Goal: Transaction & Acquisition: Purchase product/service

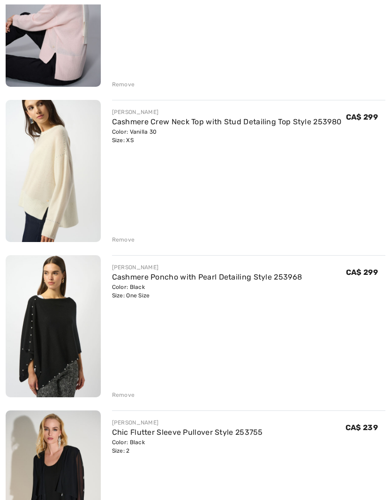
scroll to position [679, 0]
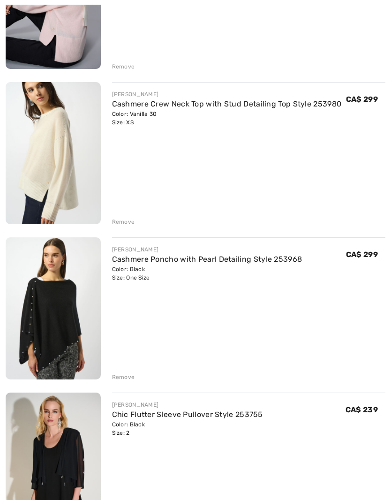
click at [120, 106] on link "Cashmere Crew Neck Top with Stud Detailing Top Style 253980" at bounding box center [227, 103] width 230 height 9
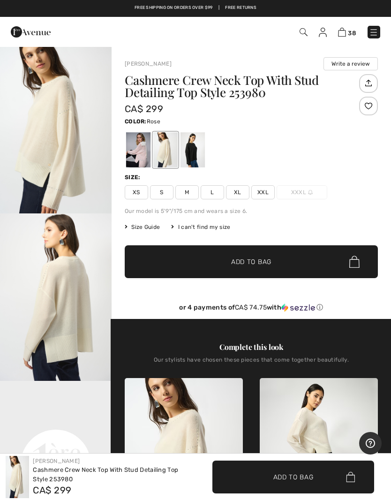
click at [141, 153] on div at bounding box center [138, 149] width 24 height 35
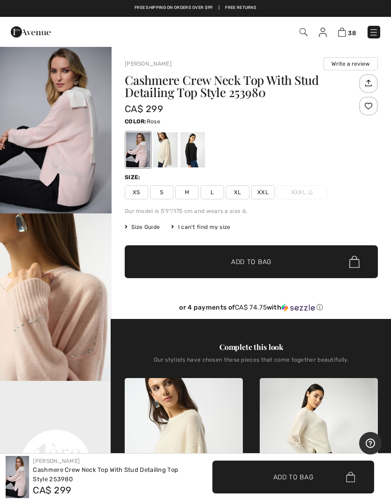
click at [49, 169] on img "1 / 6" at bounding box center [56, 129] width 112 height 167
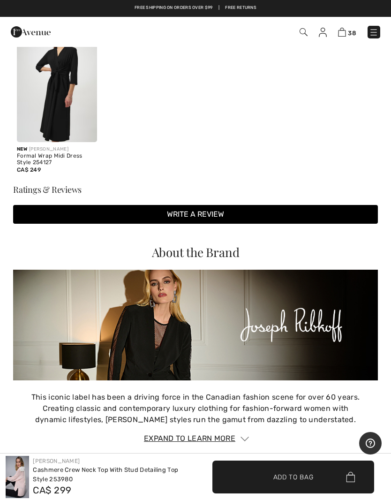
scroll to position [1081, 0]
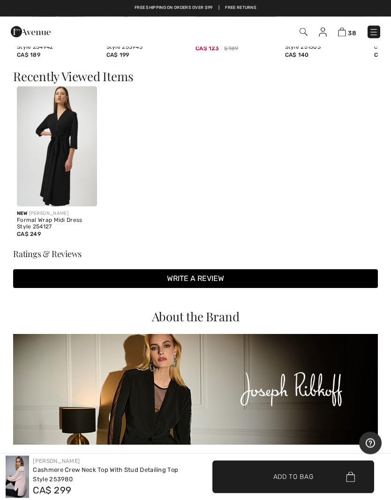
click at [55, 161] on img at bounding box center [57, 147] width 80 height 120
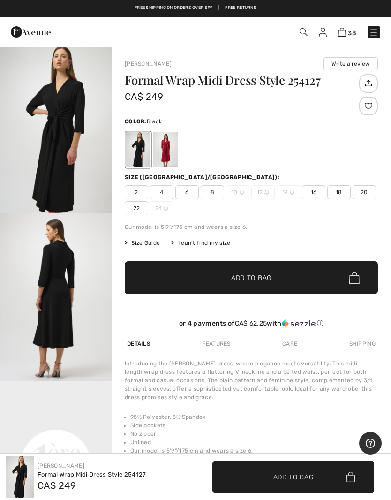
click at [346, 31] on img at bounding box center [342, 32] width 8 height 9
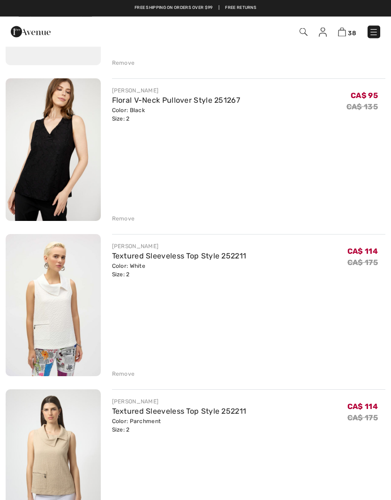
scroll to position [5165, 0]
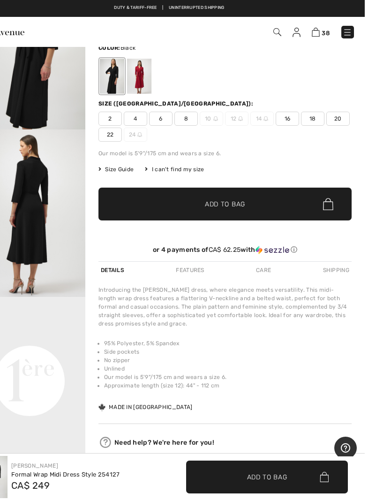
scroll to position [83, 0]
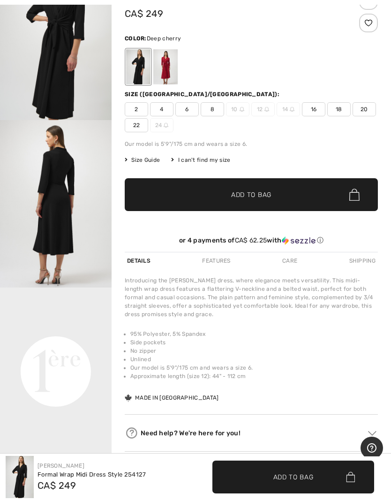
click at [167, 79] on div at bounding box center [165, 66] width 24 height 35
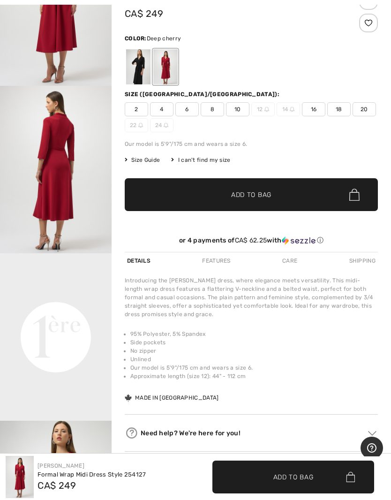
scroll to position [0, 0]
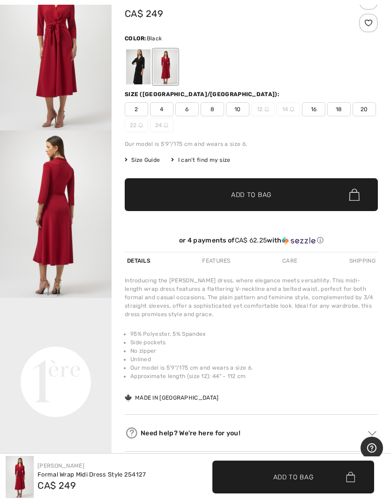
click at [138, 65] on div at bounding box center [138, 66] width 24 height 35
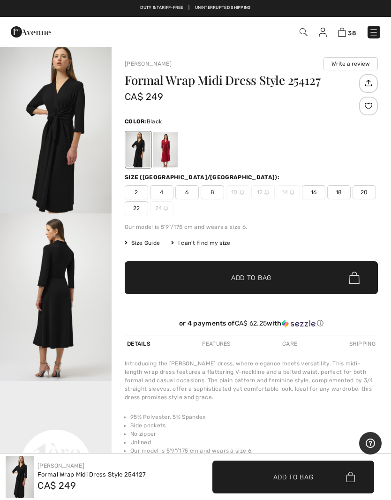
click at [307, 31] on img at bounding box center [303, 32] width 8 height 8
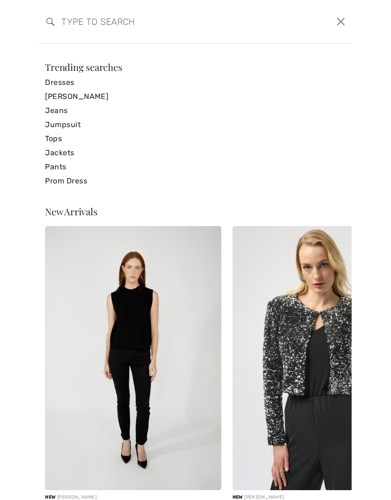
click at [62, 25] on input "search" at bounding box center [161, 21] width 215 height 28
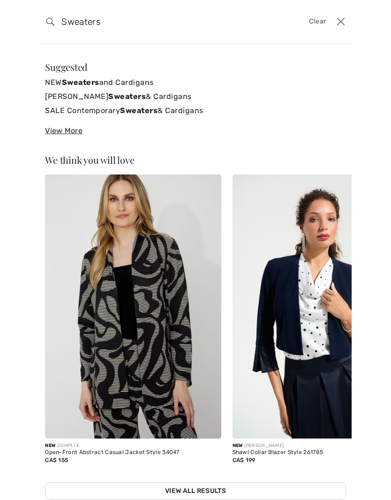
type input "Sweaters"
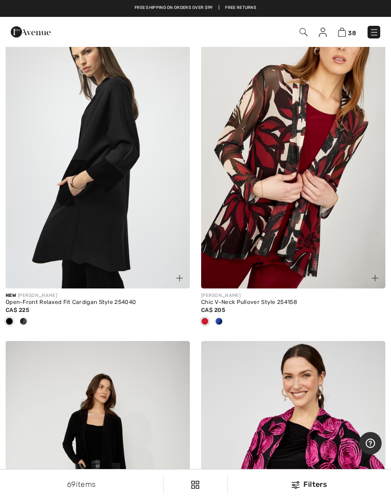
scroll to position [1099, 0]
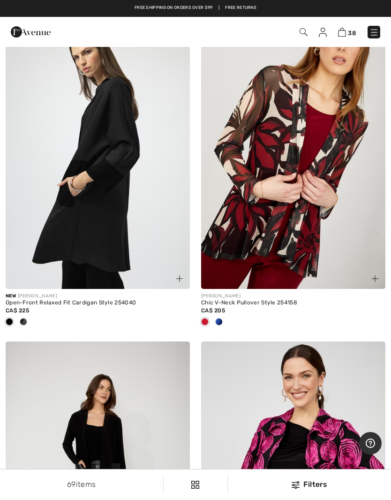
click at [31, 239] on img at bounding box center [98, 150] width 184 height 276
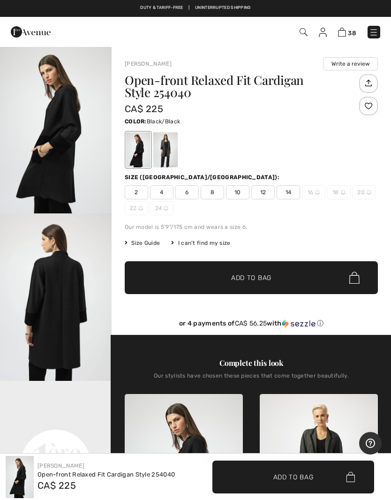
click at [160, 154] on div at bounding box center [165, 149] width 24 height 35
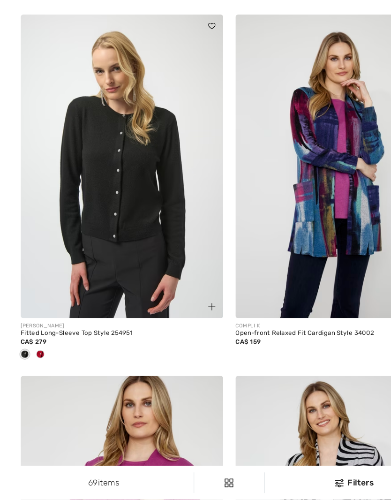
scroll to position [2419, 0]
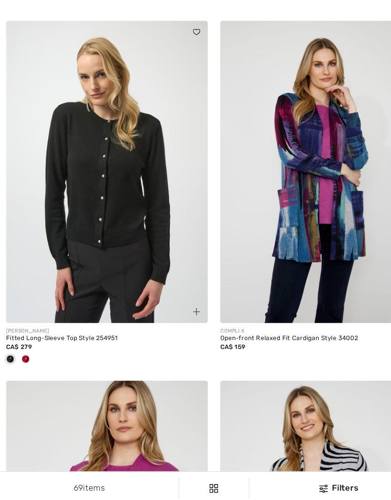
click at [87, 158] on img at bounding box center [98, 195] width 184 height 276
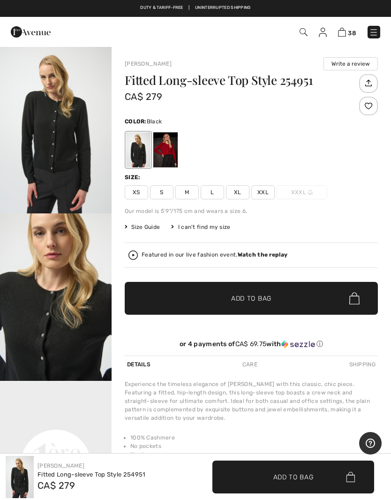
click at [43, 287] on img "2 / 5" at bounding box center [56, 296] width 112 height 167
click at [167, 153] on div at bounding box center [165, 149] width 24 height 35
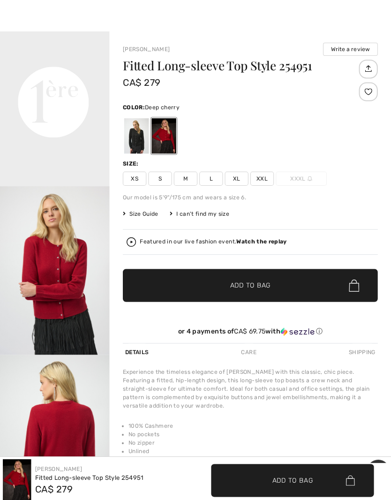
scroll to position [15, 0]
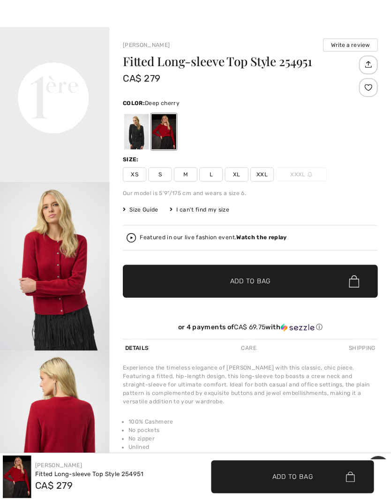
click at [126, 123] on div at bounding box center [138, 134] width 24 height 35
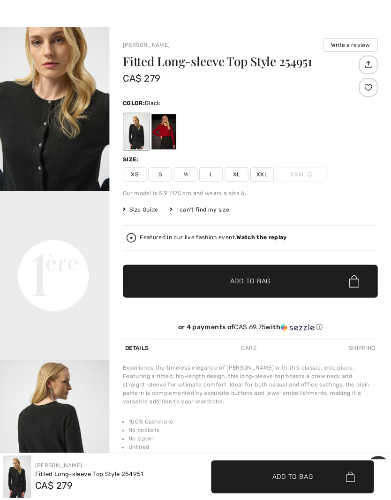
scroll to position [177, 0]
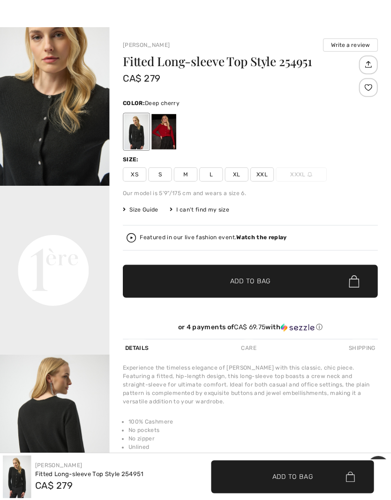
click at [162, 133] on div at bounding box center [165, 134] width 24 height 35
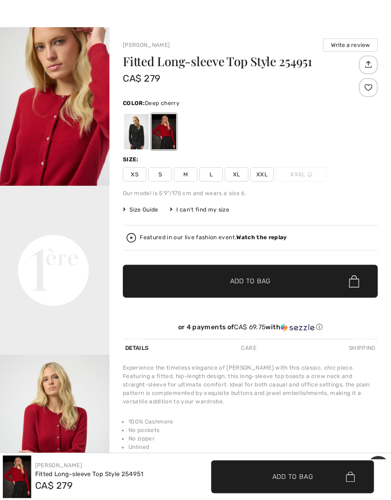
scroll to position [0, 0]
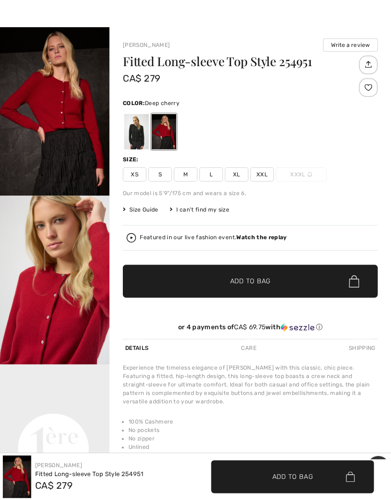
click at [64, 228] on img "2 / 7" at bounding box center [56, 281] width 112 height 167
click at [87, 229] on img "2 / 7" at bounding box center [56, 281] width 112 height 167
click at [30, 123] on img "1 / 7" at bounding box center [56, 113] width 112 height 167
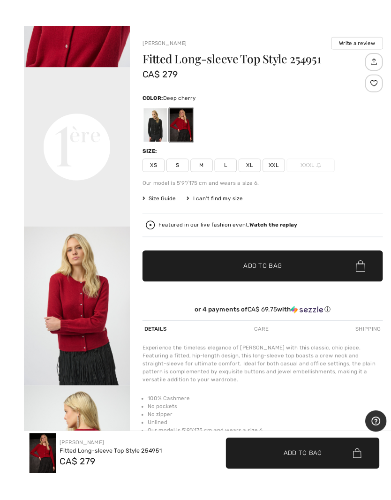
scroll to position [31, 0]
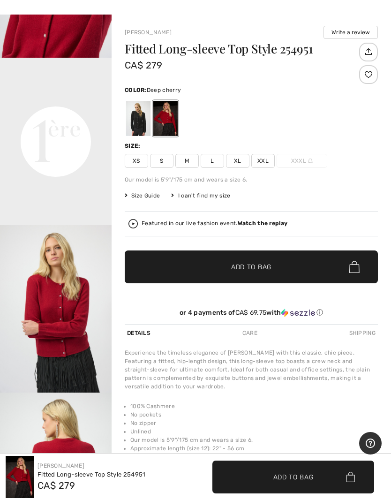
click at [259, 227] on div "Featured in our live fashion event. Watch the replay" at bounding box center [251, 223] width 246 height 9
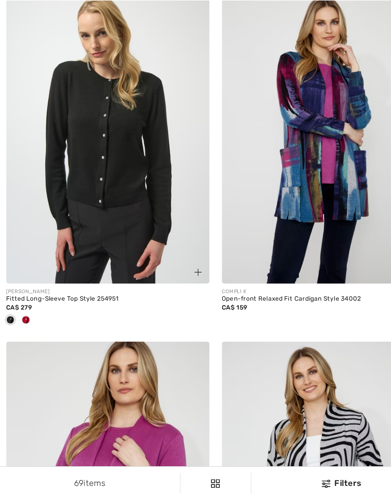
click at [27, 161] on img at bounding box center [98, 165] width 184 height 276
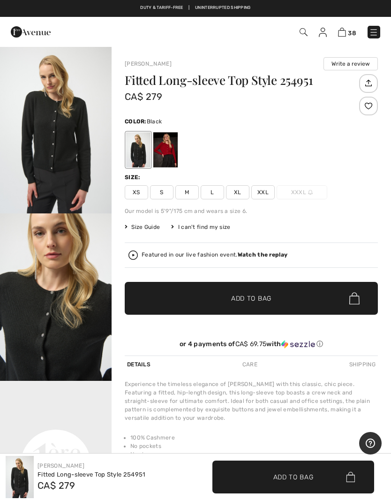
click at [164, 254] on div "Featured in our live fashion event. Watch the replay" at bounding box center [215, 255] width 146 height 6
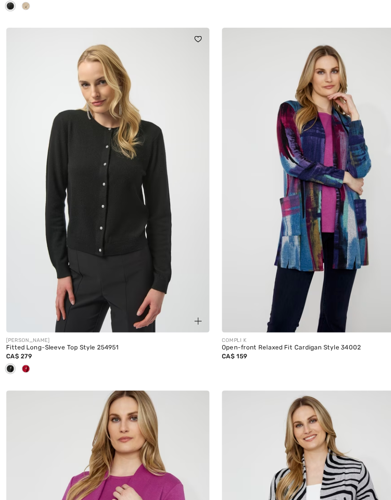
scroll to position [2626, 0]
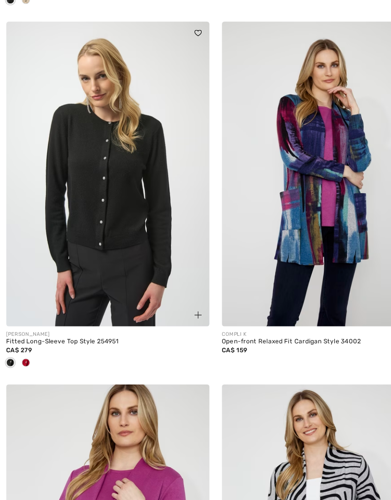
click at [31, 245] on img at bounding box center [98, 169] width 184 height 276
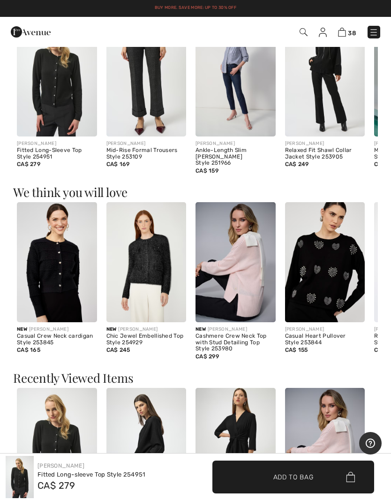
scroll to position [561, 0]
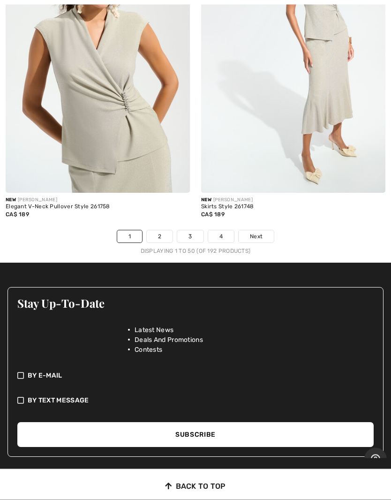
scroll to position [8352, 0]
click at [165, 230] on link "2" at bounding box center [160, 236] width 26 height 12
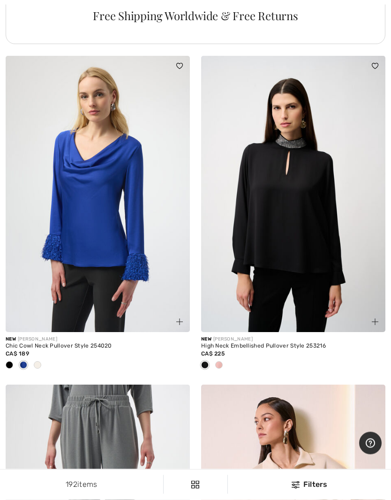
scroll to position [4276, 0]
click at [221, 361] on span at bounding box center [218, 364] width 7 height 7
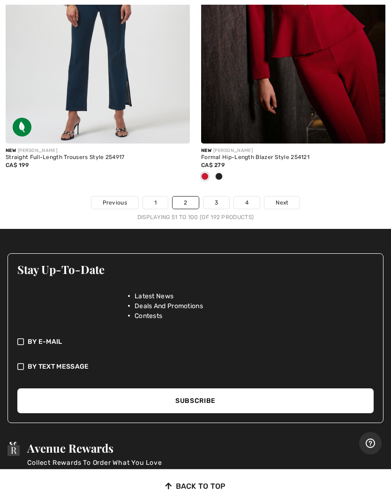
scroll to position [8450, 0]
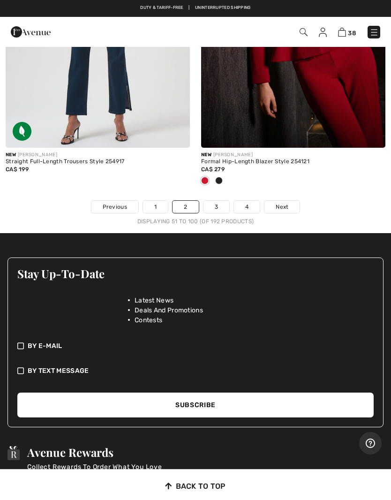
click at [218, 202] on link "3" at bounding box center [216, 207] width 26 height 12
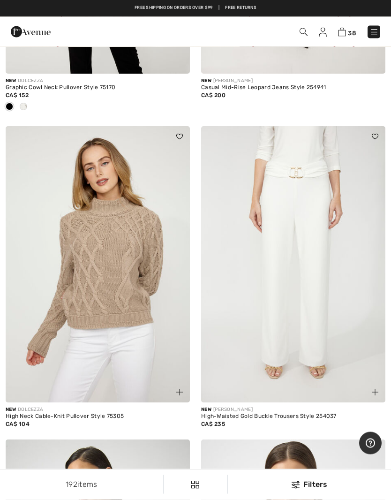
scroll to position [2339, 0]
click at [345, 29] on img at bounding box center [342, 32] width 8 height 9
